Goal: Transaction & Acquisition: Purchase product/service

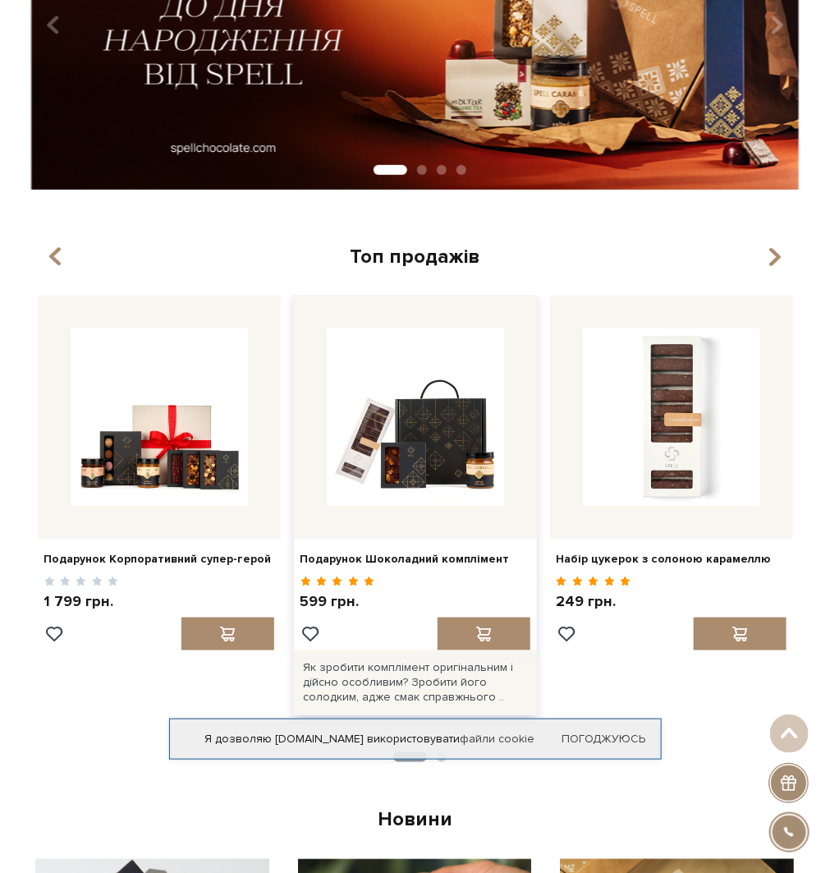
scroll to position [246, 0]
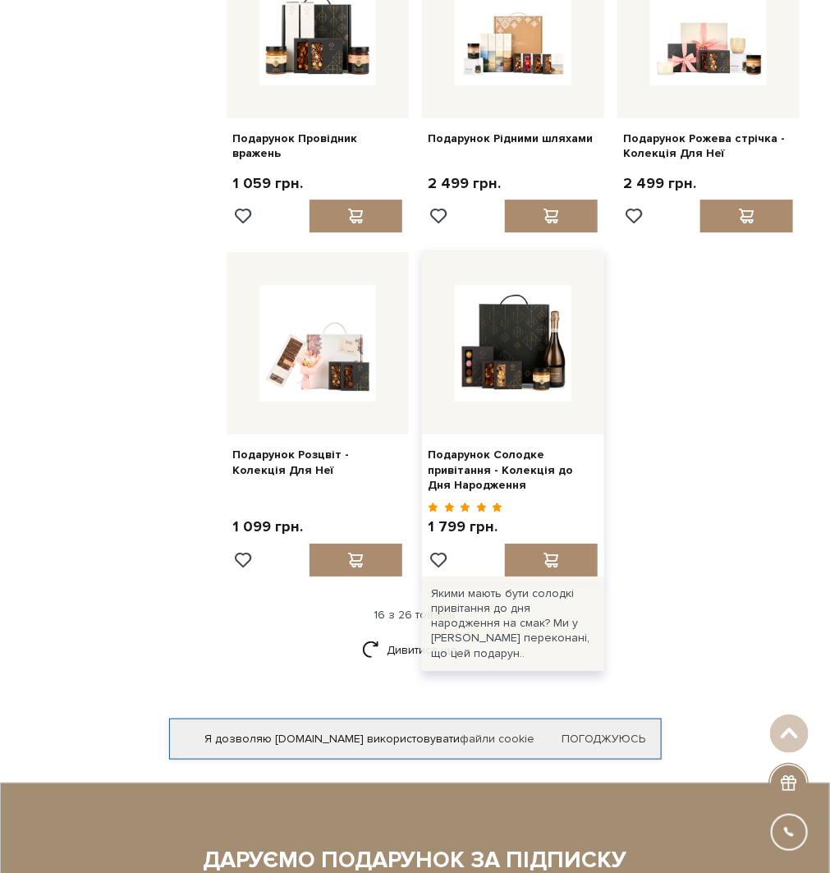
scroll to position [1643, 0]
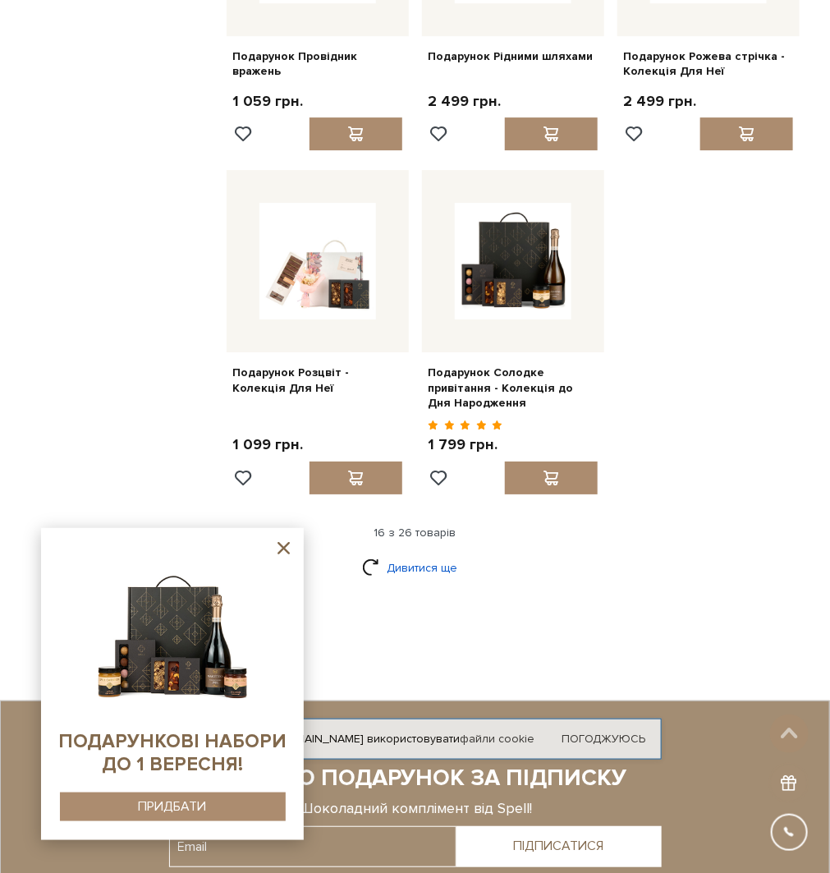
click at [394, 556] on link "Дивитися ще" at bounding box center [415, 568] width 107 height 29
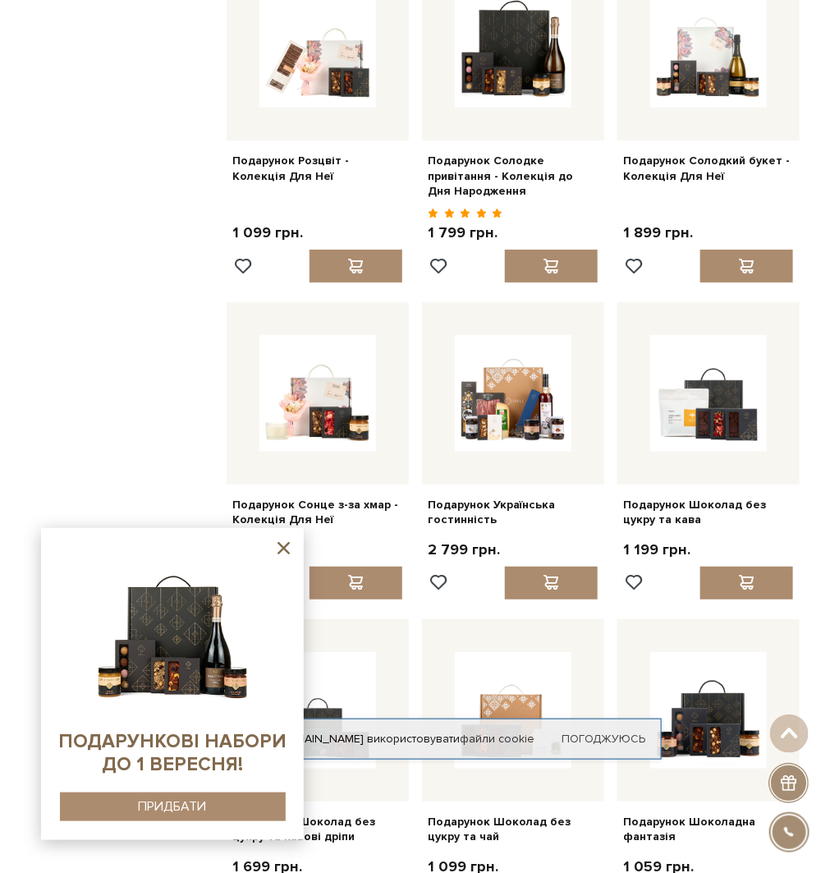
scroll to position [1971, 0]
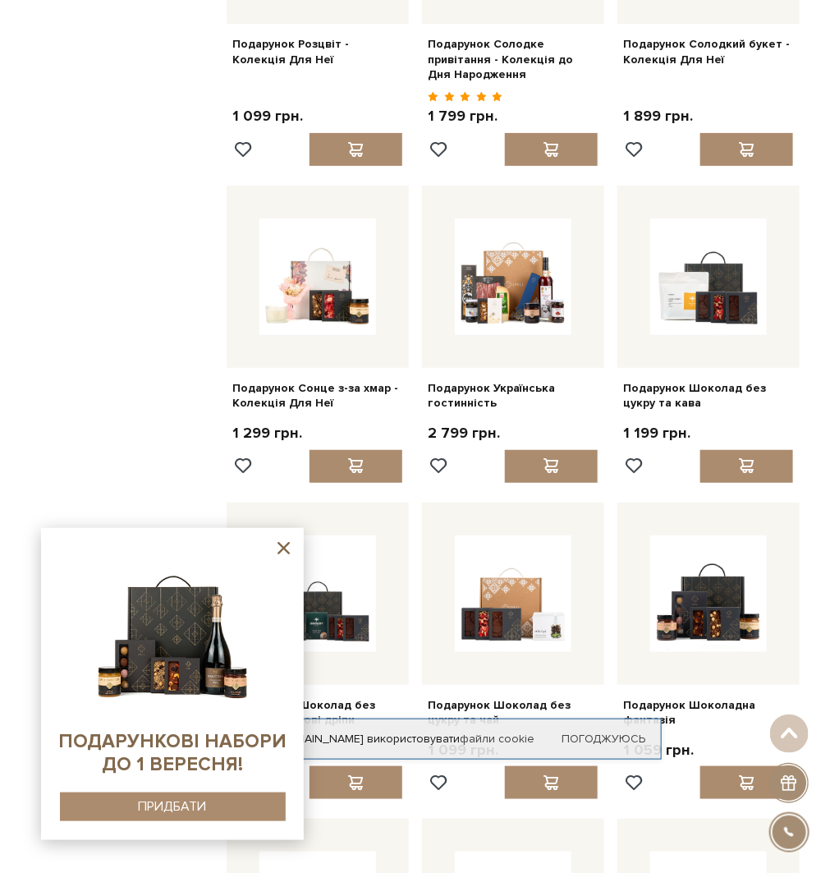
click at [287, 551] on icon at bounding box center [284, 548] width 12 height 12
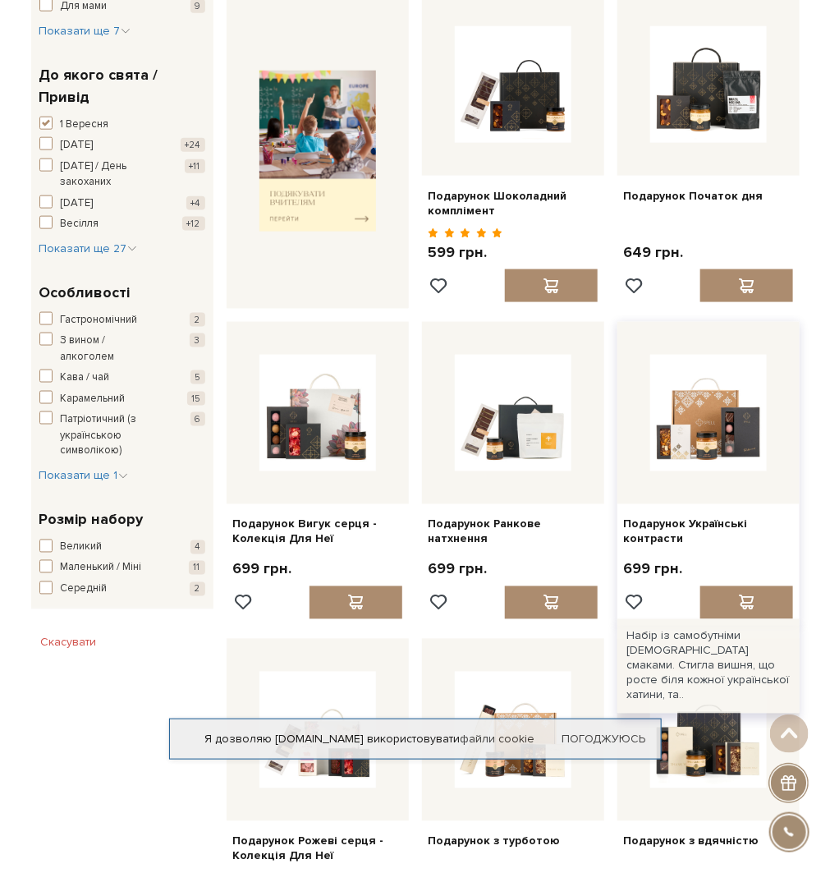
scroll to position [575, 0]
